Goal: Task Accomplishment & Management: Manage account settings

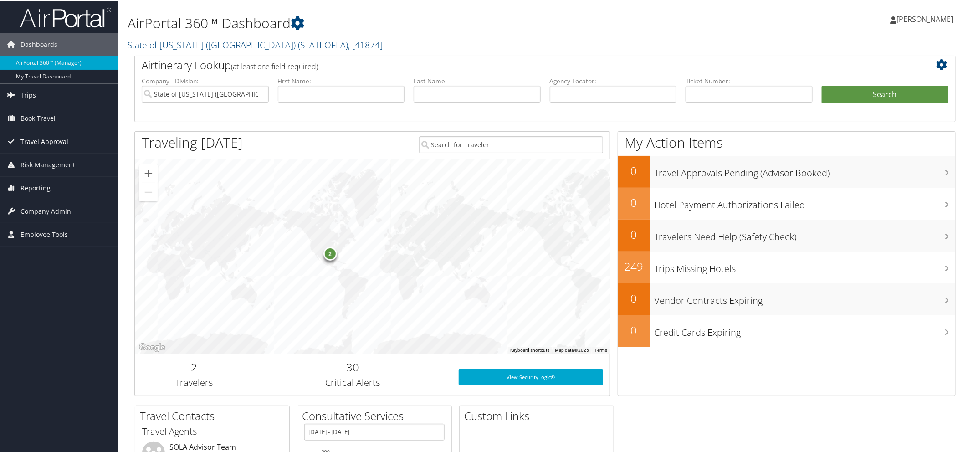
click at [54, 142] on span "Travel Approval" at bounding box center [44, 140] width 48 height 23
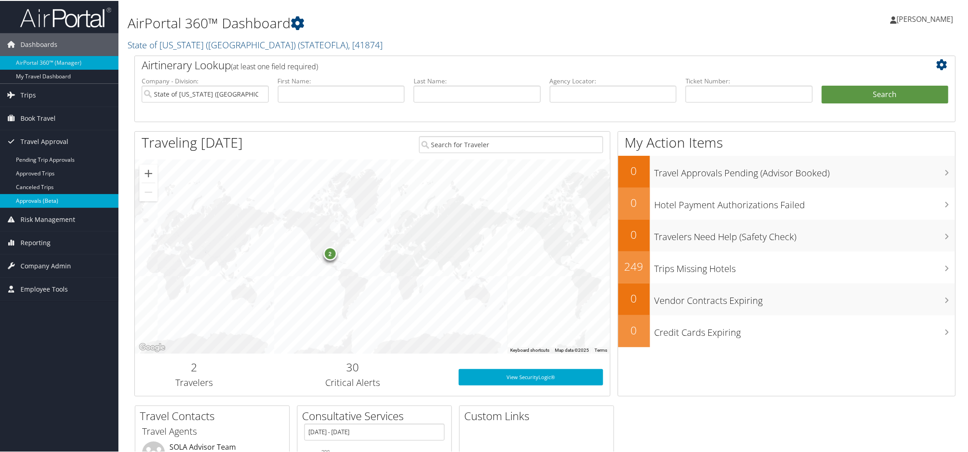
click at [43, 199] on link "Approvals (Beta)" at bounding box center [59, 200] width 118 height 14
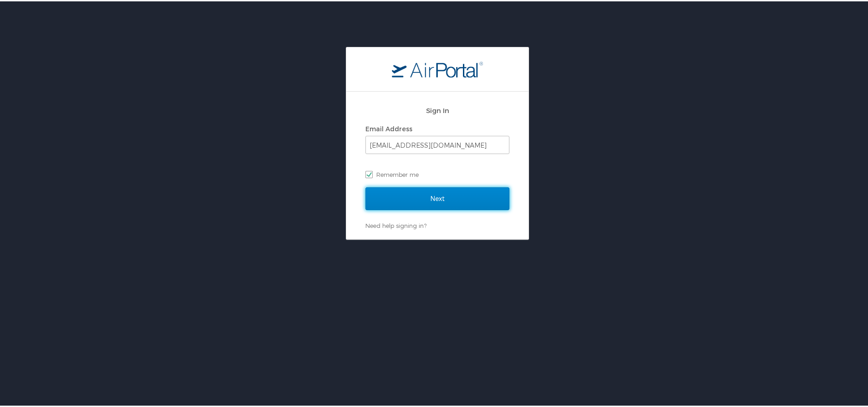
click at [415, 194] on input "Next" at bounding box center [437, 197] width 144 height 23
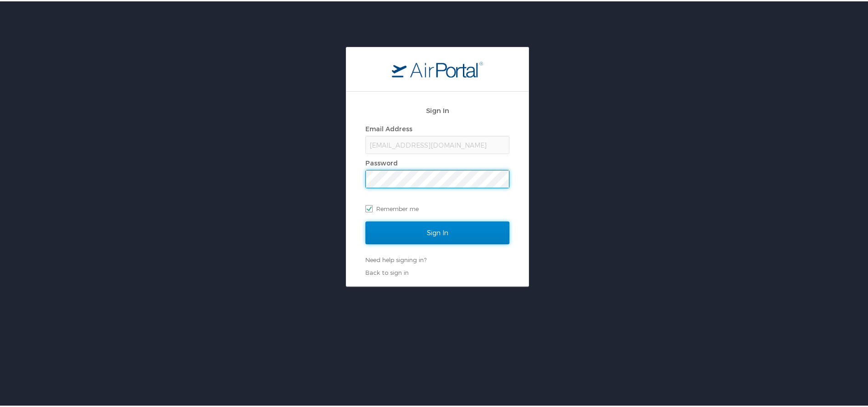
click at [411, 234] on input "Sign In" at bounding box center [437, 231] width 144 height 23
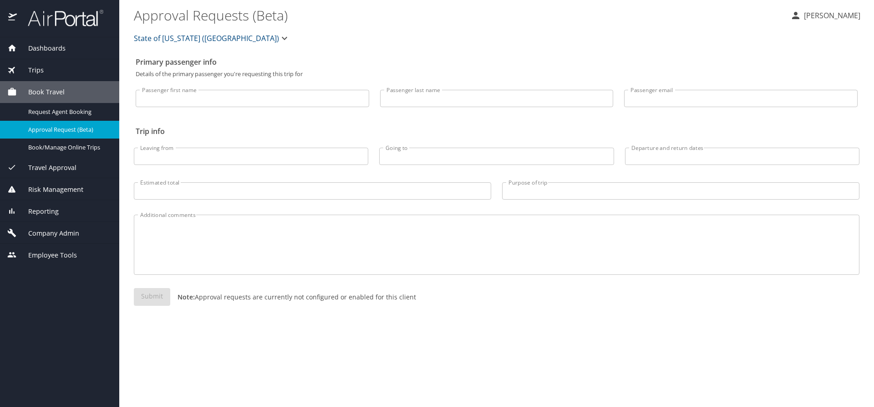
click at [64, 168] on span "Travel Approval" at bounding box center [47, 168] width 60 height 10
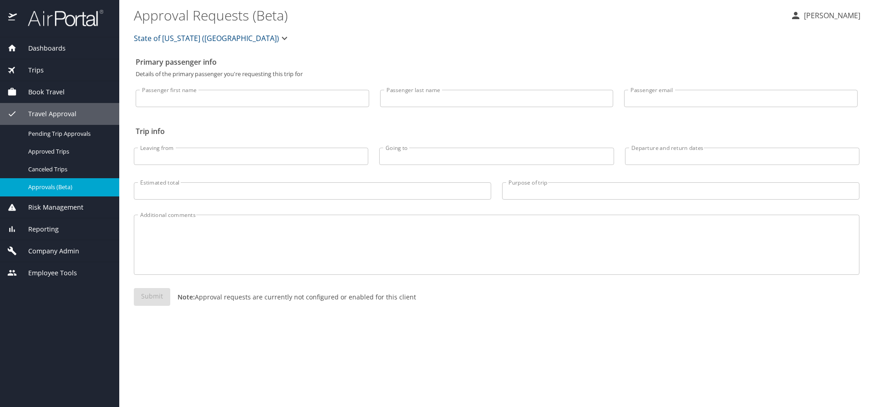
click at [63, 184] on span "Approvals (Beta)" at bounding box center [68, 187] width 80 height 9
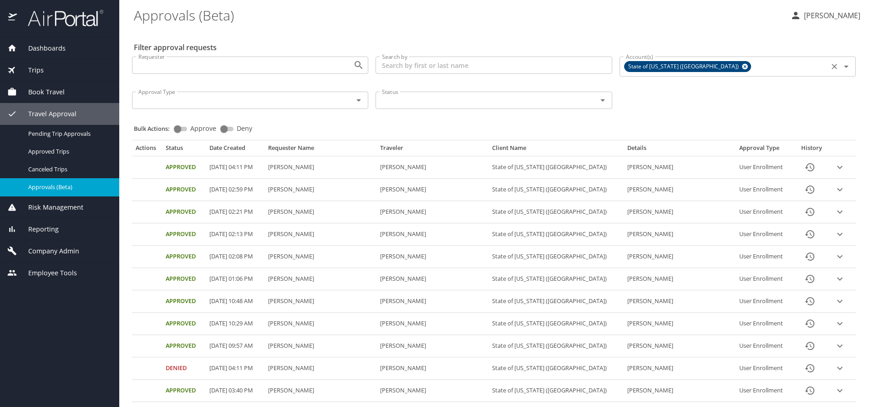
click at [742, 67] on icon at bounding box center [745, 66] width 7 height 10
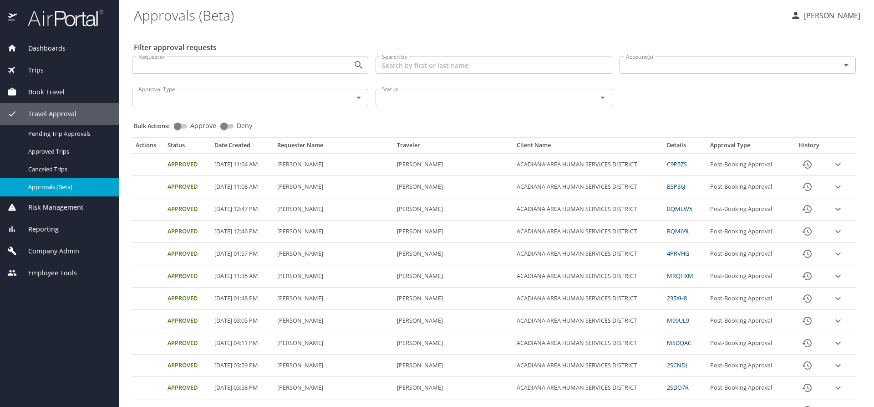
click at [667, 67] on input "Account(s)" at bounding box center [725, 65] width 204 height 12
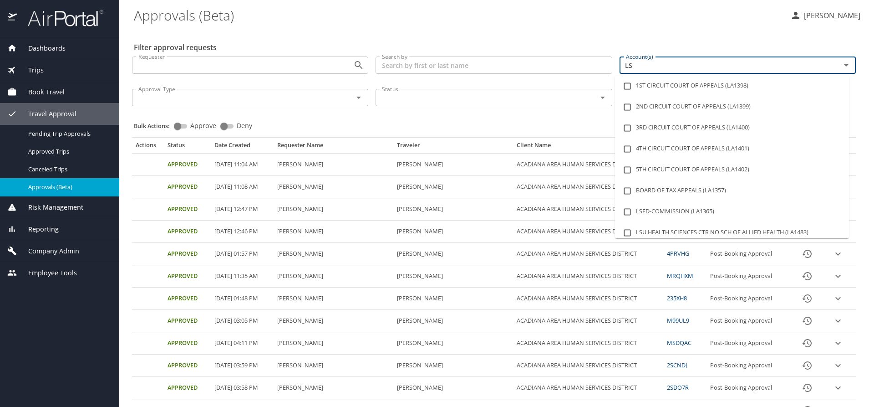
type input "LSU"
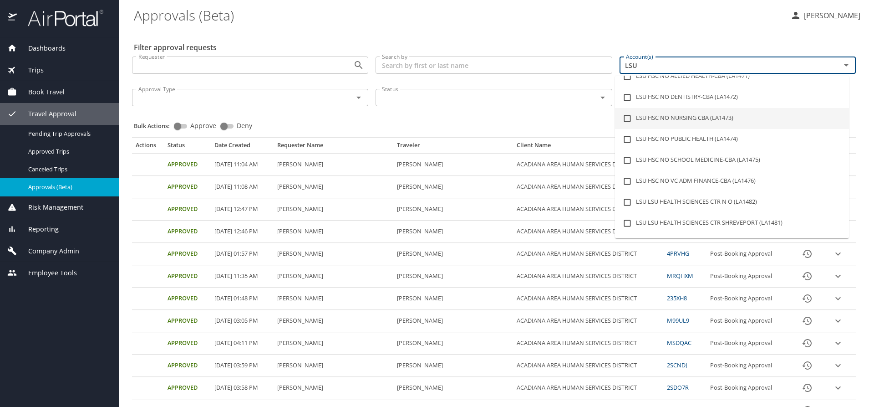
scroll to position [46, 0]
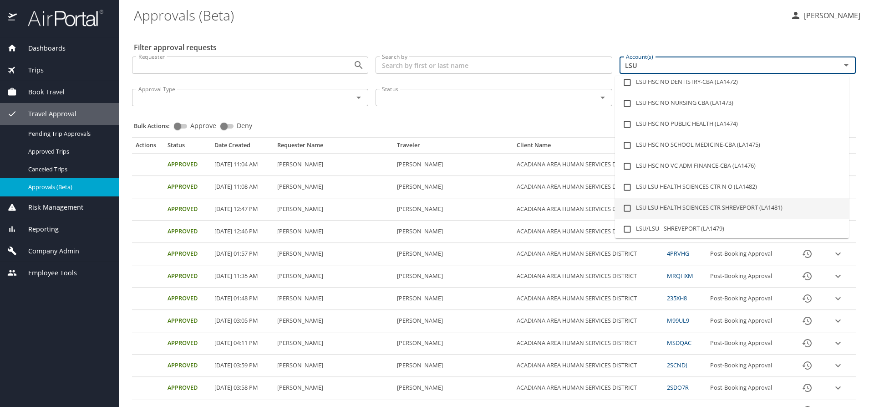
click at [759, 207] on li "LSU LSU HEALTH SCIENCES CTR SHREVEPORT (LA1481)" at bounding box center [732, 208] width 234 height 21
checkbox input "true"
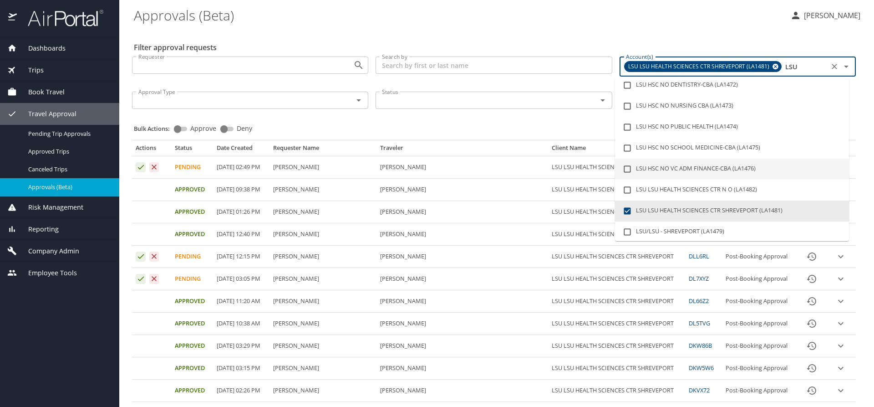
type input "LSU"
click at [551, 123] on div "Bulk Actions: Approve Deny" at bounding box center [497, 124] width 726 height 20
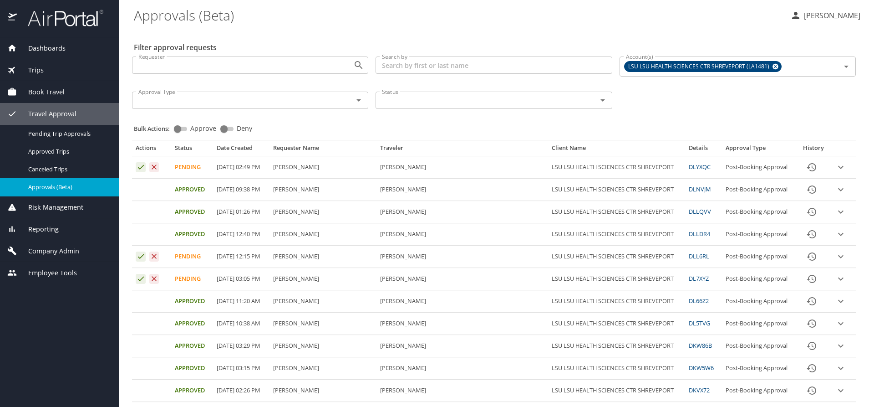
click at [836, 255] on icon "expand row" at bounding box center [841, 256] width 11 height 11
